Goal: Check status

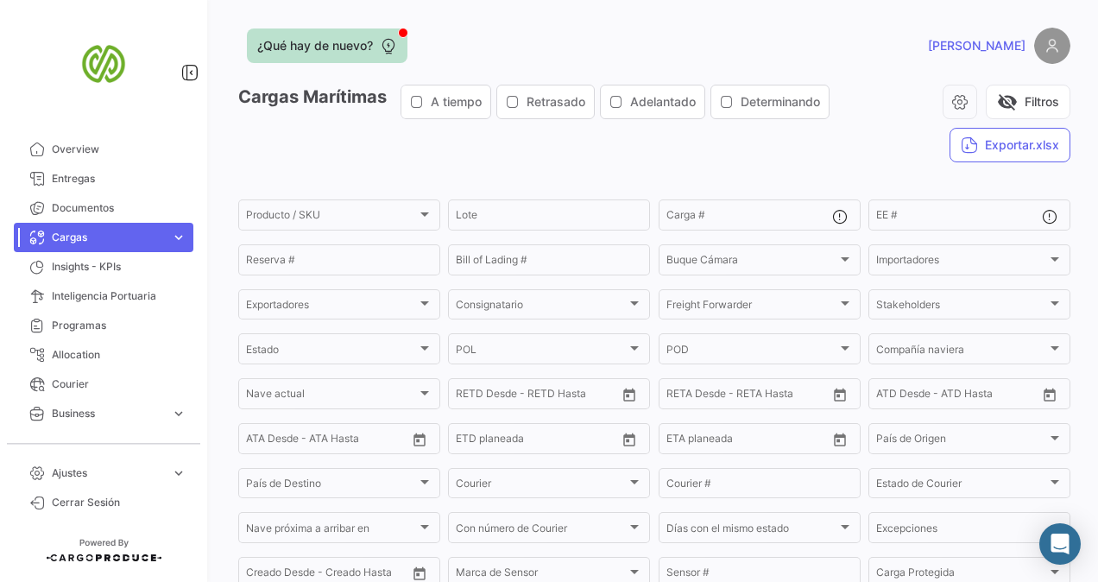
click at [405, 31] on div at bounding box center [403, 33] width 10 height 10
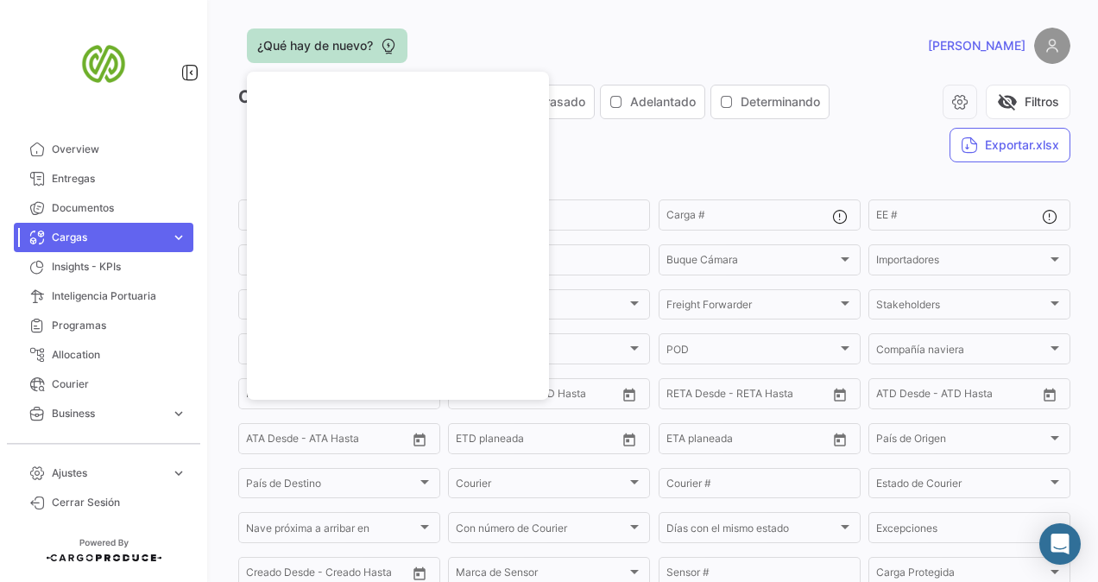
click at [511, 48] on div "¿Qué hay de nuevo?" at bounding box center [467, 45] width 458 height 35
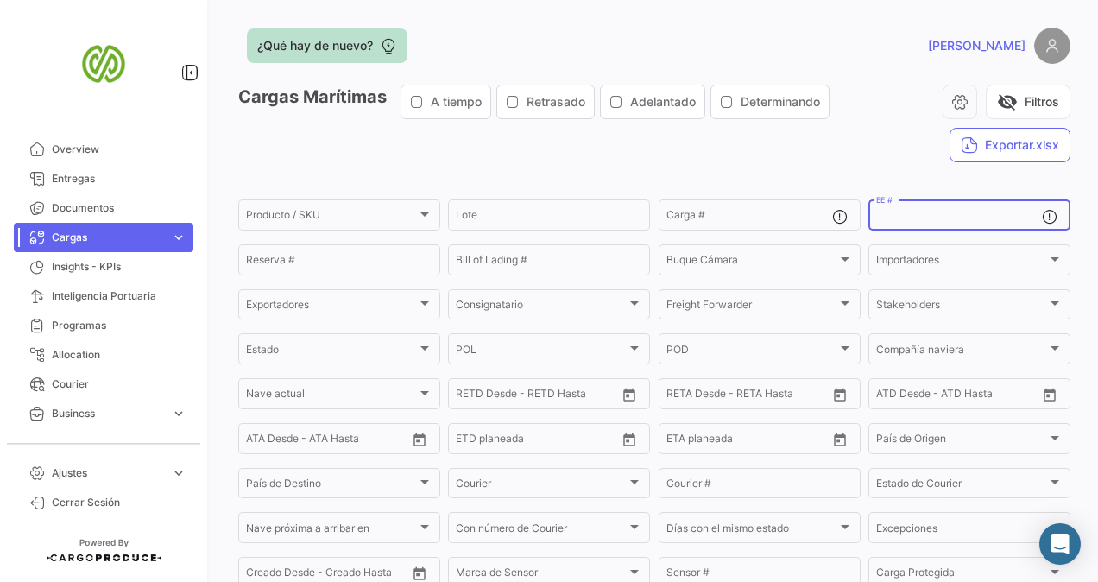
click at [890, 218] on input "EE #" at bounding box center [959, 218] width 166 height 12
paste input "0080354075"
click at [882, 218] on input "0080354075" at bounding box center [959, 218] width 166 height 12
type input "80354075"
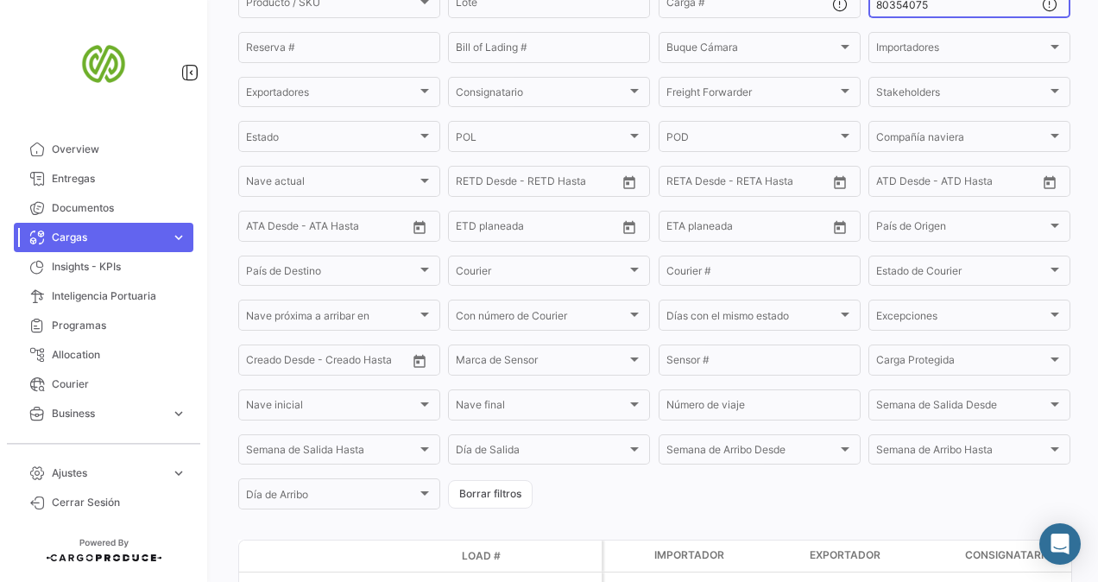
scroll to position [344, 0]
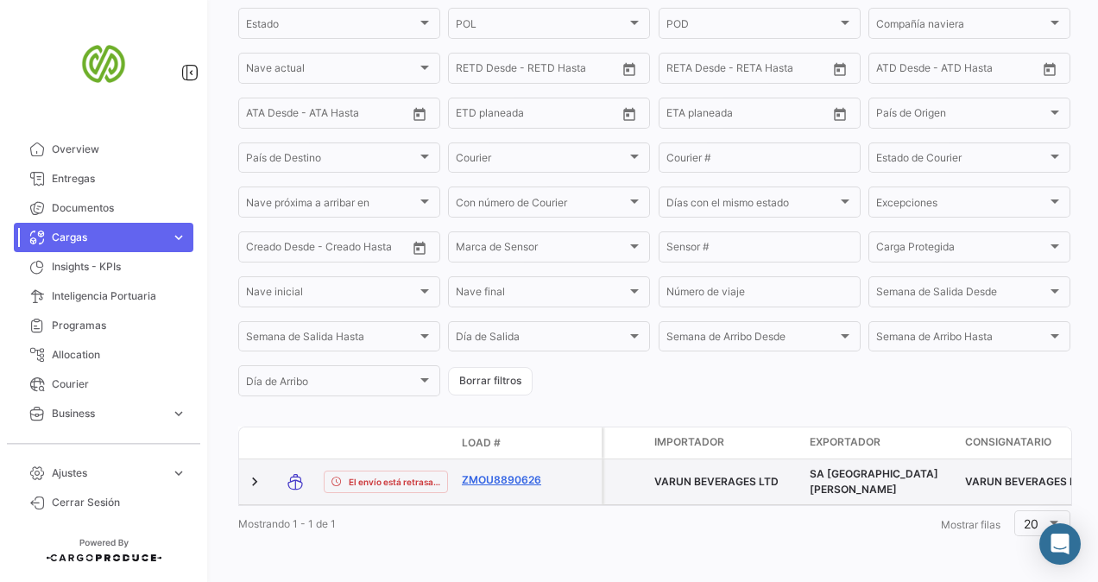
click at [485, 472] on link "ZMOU8890626" at bounding box center [507, 480] width 90 height 16
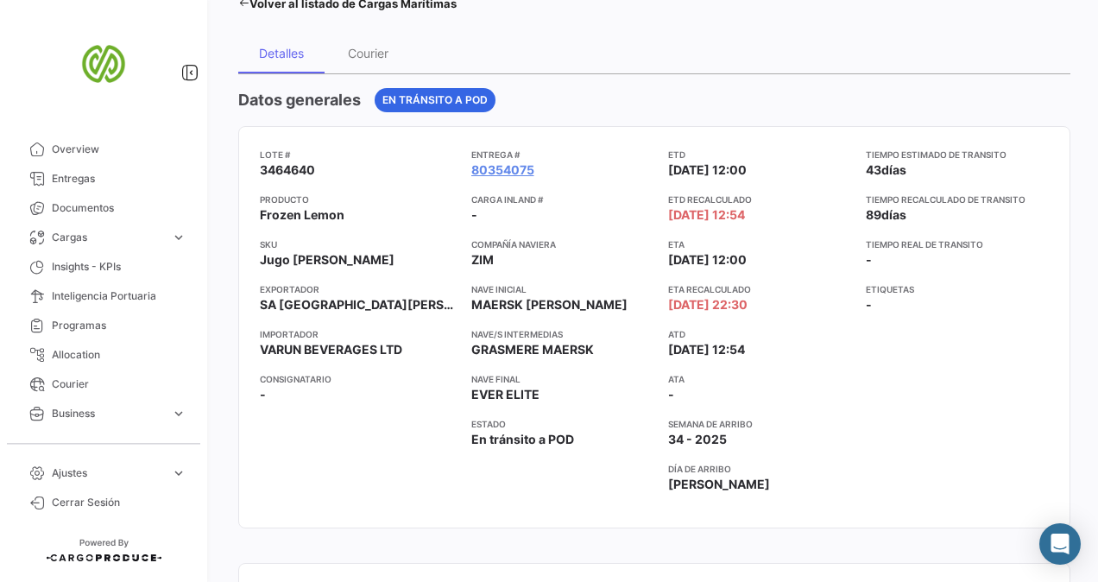
scroll to position [86, 0]
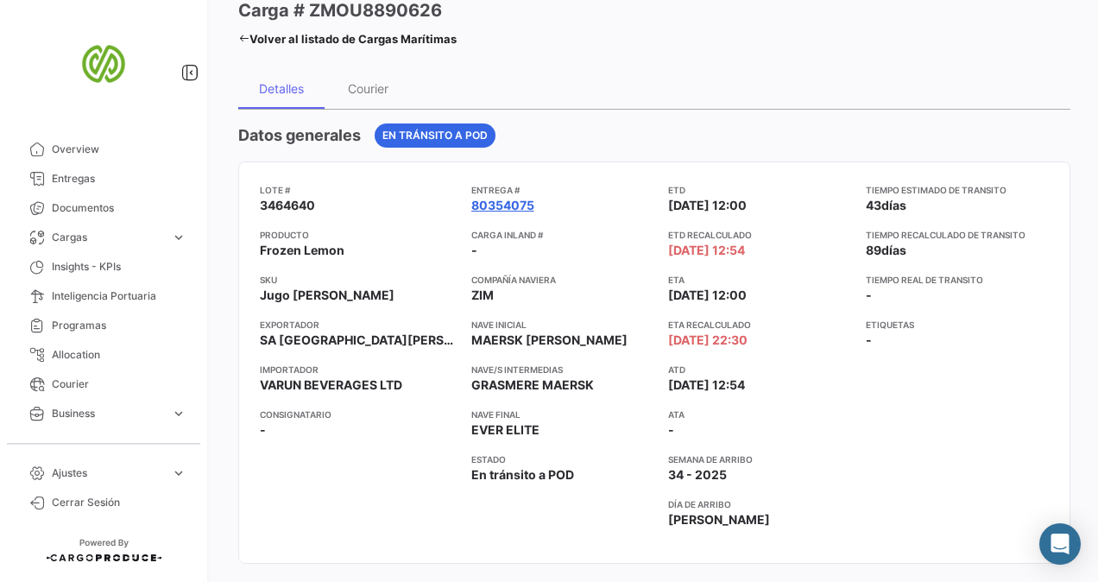
click at [494, 202] on link "80354075" at bounding box center [502, 205] width 63 height 17
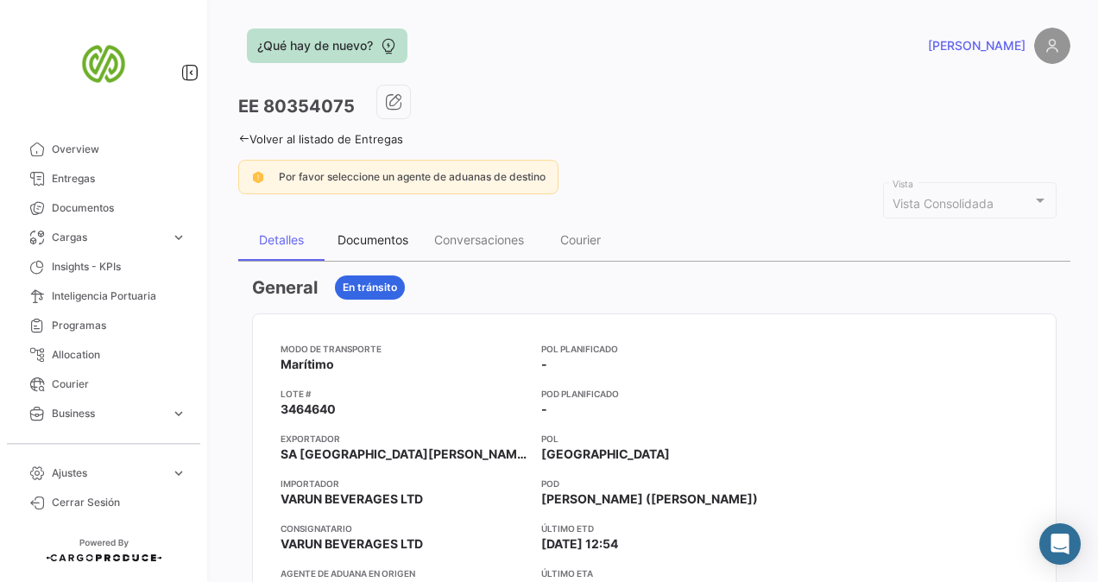
click at [369, 238] on div "Documentos" at bounding box center [373, 239] width 71 height 15
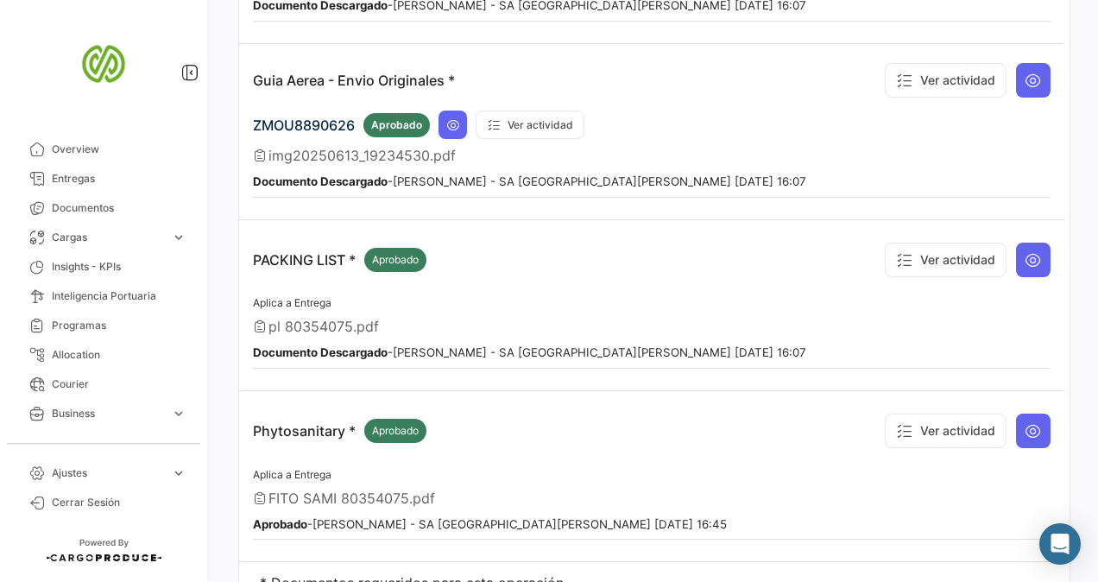
scroll to position [1440, 0]
